Goal: Information Seeking & Learning: Find specific fact

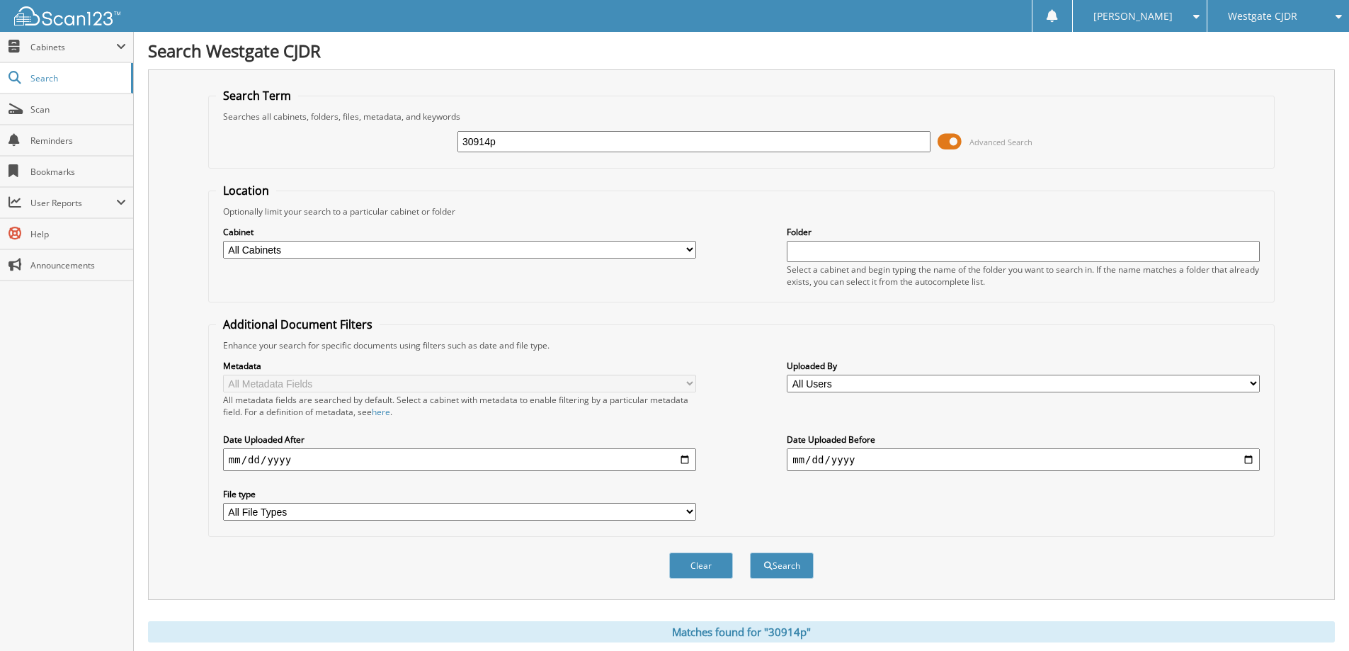
click at [811, 133] on input "30914p" at bounding box center [693, 141] width 473 height 21
type input "33738p"
click at [750, 552] on button "Search" at bounding box center [782, 565] width 64 height 26
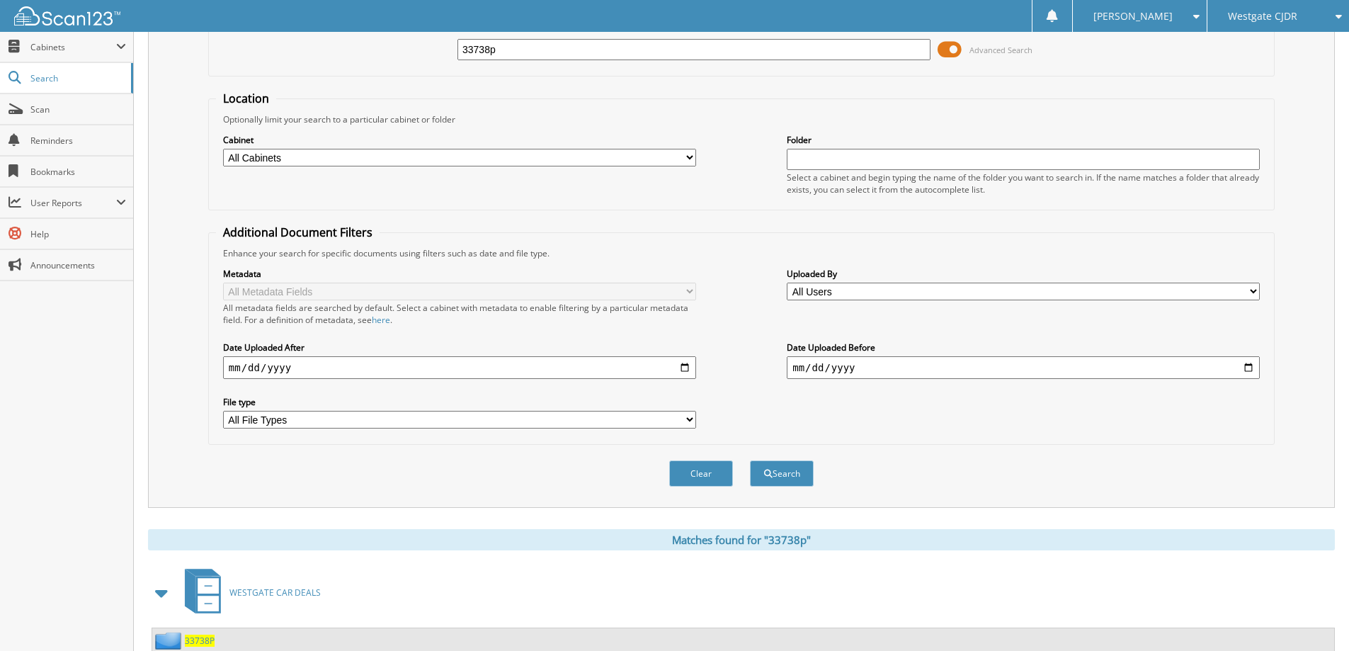
scroll to position [196, 0]
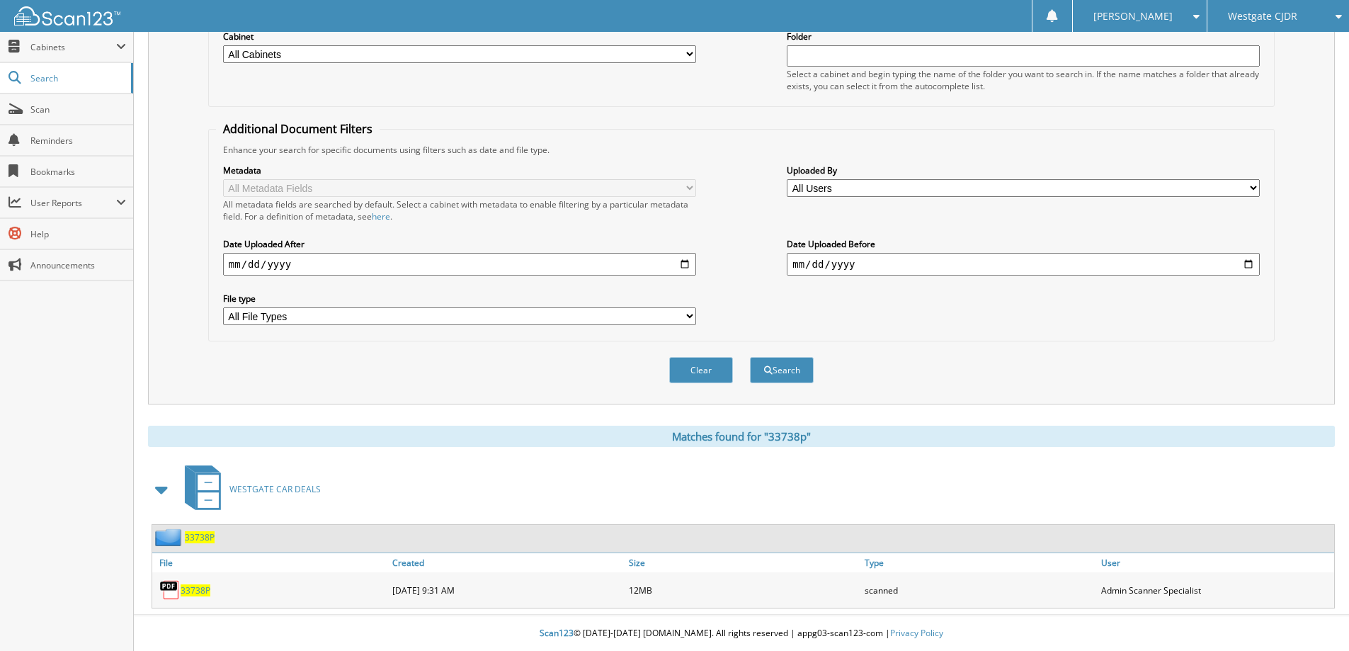
click at [193, 595] on span "33738P" at bounding box center [196, 590] width 30 height 12
click at [200, 528] on div "33738P" at bounding box center [183, 537] width 62 height 18
click at [200, 537] on span "33738P" at bounding box center [200, 537] width 30 height 12
